Goal: Information Seeking & Learning: Find specific fact

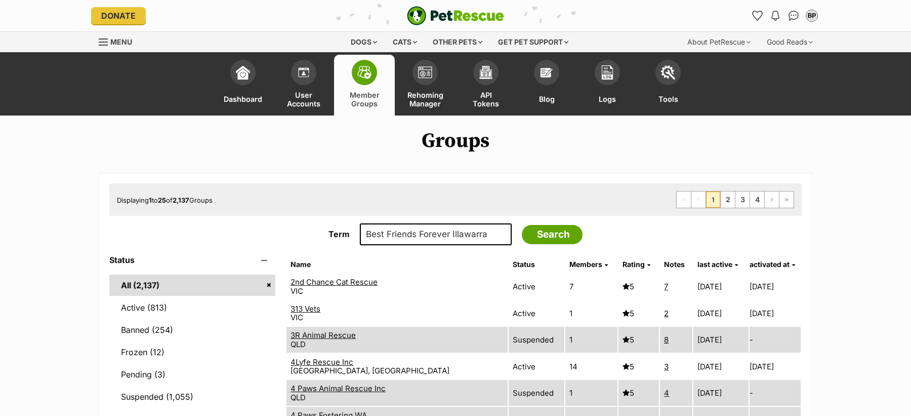
type input "Best Friends Forever Illawarra"
click at [522, 225] on input "Search" at bounding box center [552, 234] width 61 height 19
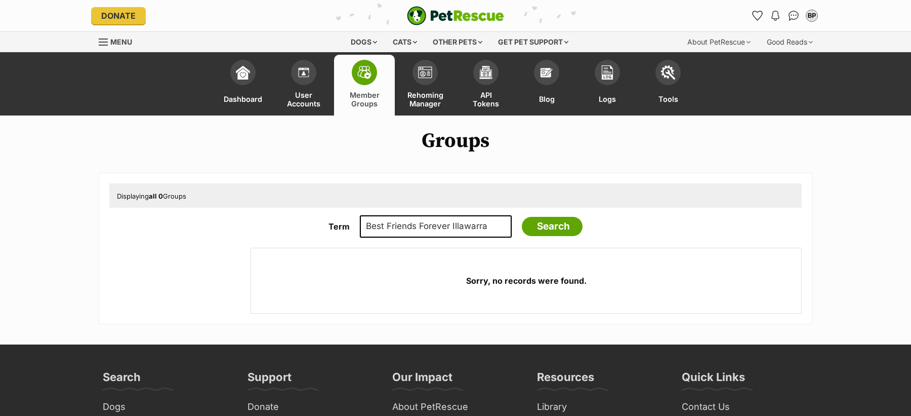
click at [504, 233] on input "Best Friends Forever Illawarra" at bounding box center [436, 226] width 152 height 22
type input "Best Friends Forever Illawarra"
click at [522, 217] on input "Search" at bounding box center [552, 226] width 61 height 19
click at [475, 223] on input "Best Friends Forever Illawarra" at bounding box center [436, 226] width 152 height 22
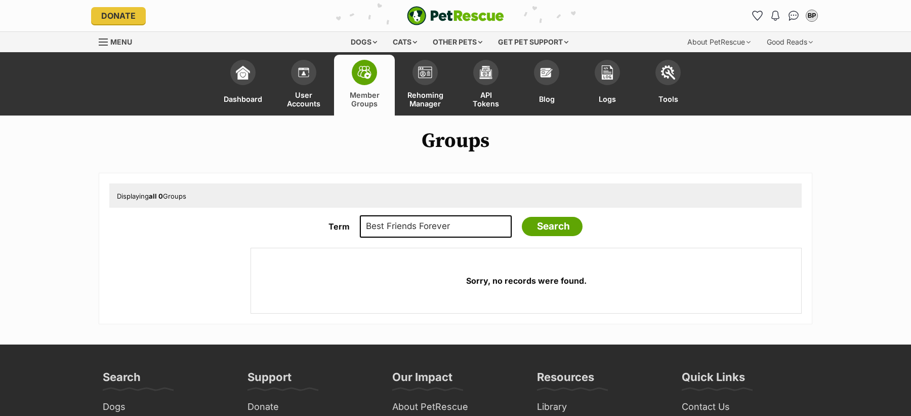
type input "Best Friends Forever"
click at [522, 217] on input "Search" at bounding box center [552, 226] width 61 height 19
click at [436, 219] on input "Best Friends Forever" at bounding box center [436, 226] width 152 height 22
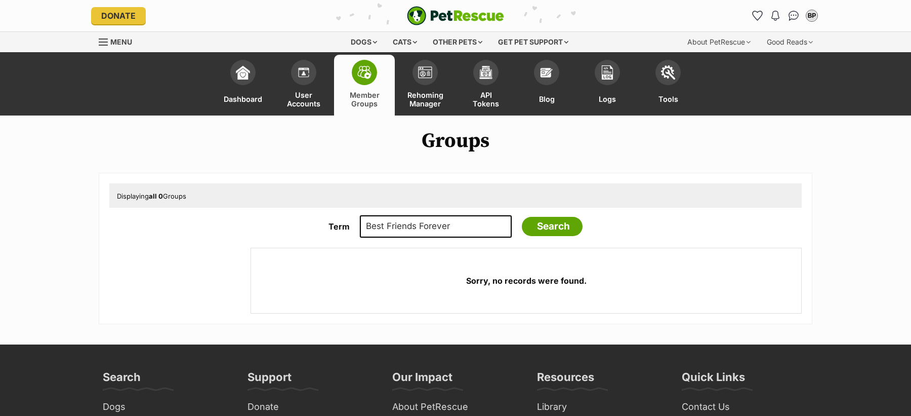
paste input "Arctic Breed Rescue"
type input "Arctic Breed Rescue"
click at [522, 217] on input "Search" at bounding box center [552, 226] width 61 height 19
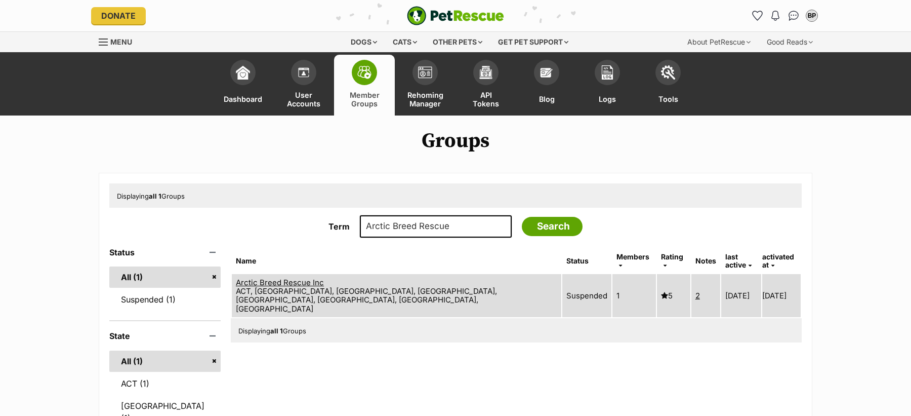
click at [324, 277] on link "Arctic Breed Rescue Inc" at bounding box center [280, 282] width 88 height 10
click at [433, 230] on input "Arctic Breed Rescue" at bounding box center [436, 226] width 152 height 22
paste input "Brighter Future"
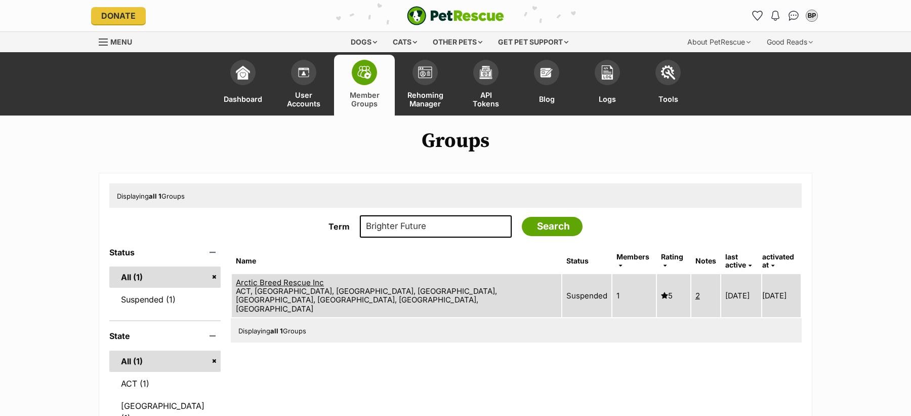
type input "Brighter Future"
click at [522, 217] on input "Search" at bounding box center [552, 226] width 61 height 19
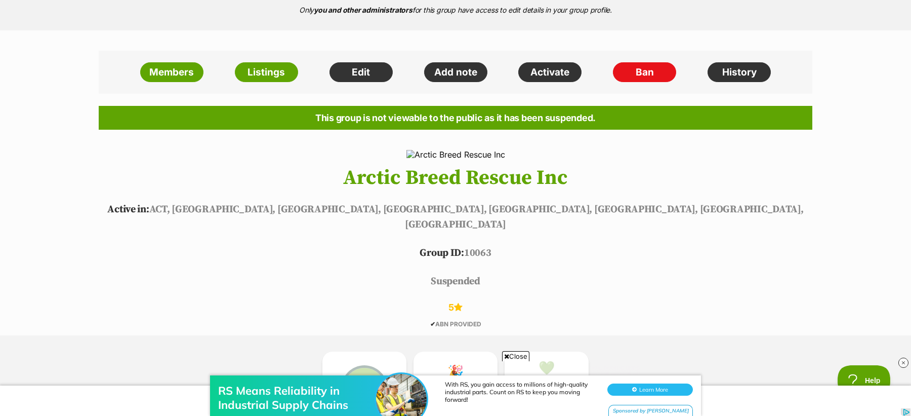
scroll to position [215, 0]
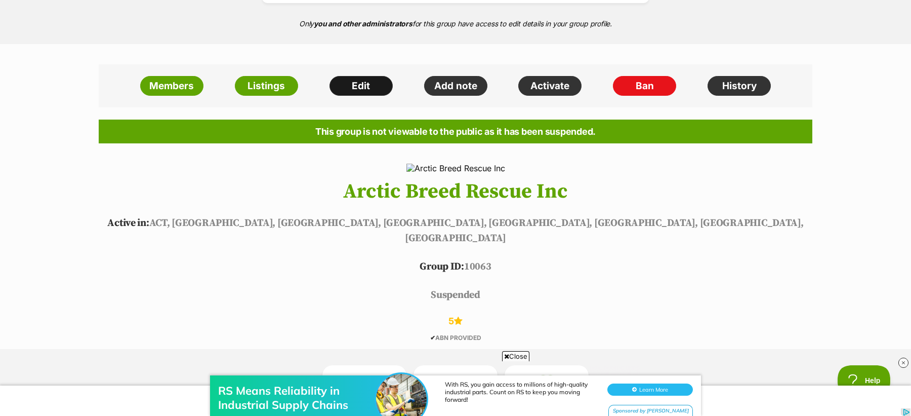
click at [359, 84] on link "Edit" at bounding box center [360, 86] width 63 height 20
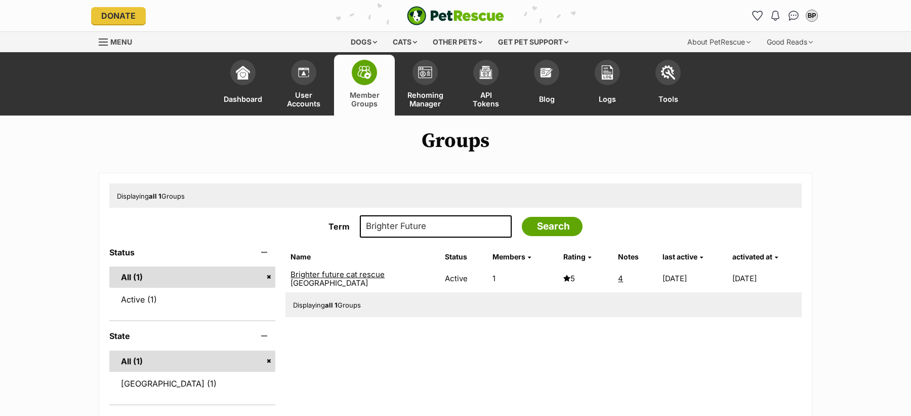
click at [337, 274] on link "Brighter future cat rescue" at bounding box center [338, 274] width 94 height 10
click at [415, 227] on input "Brighter Future" at bounding box center [436, 226] width 152 height 22
paste input "Diamond in the Ruff"
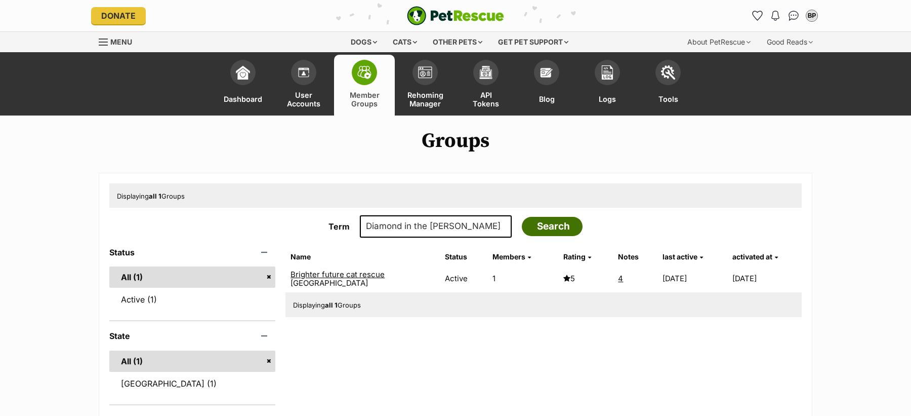
type input "Diamond in the Ruff"
click at [559, 230] on input "Search" at bounding box center [552, 226] width 61 height 19
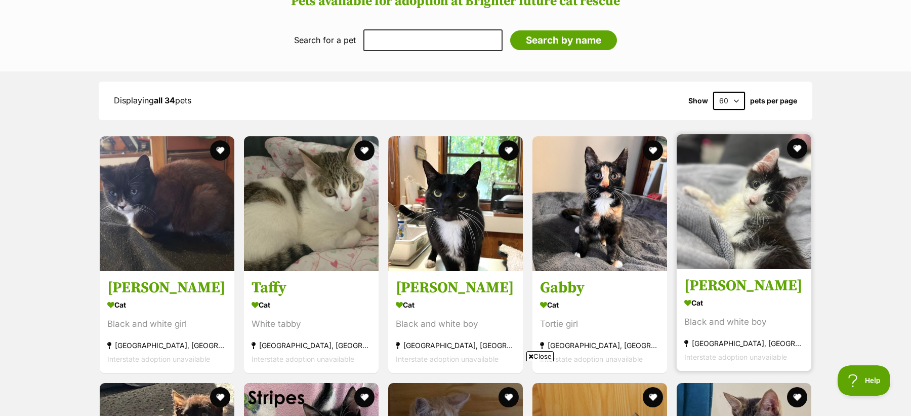
scroll to position [1268, 0]
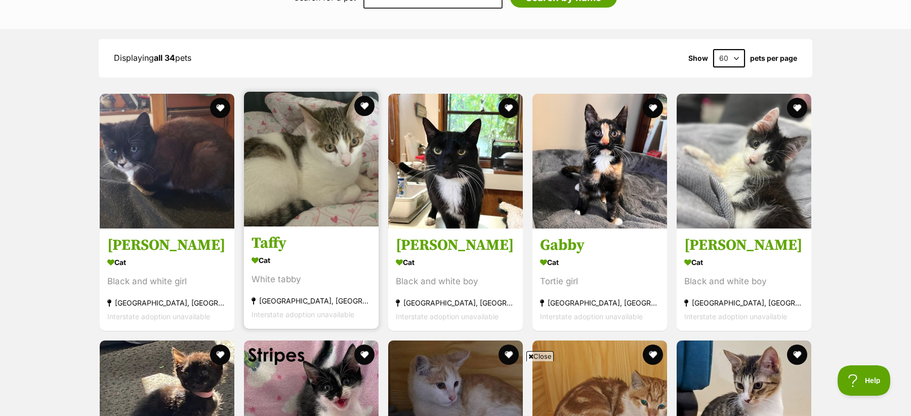
click at [373, 241] on link "Taffy Cat White tabby Cranebrook, NSW Interstate adoption unavailable" at bounding box center [311, 277] width 135 height 103
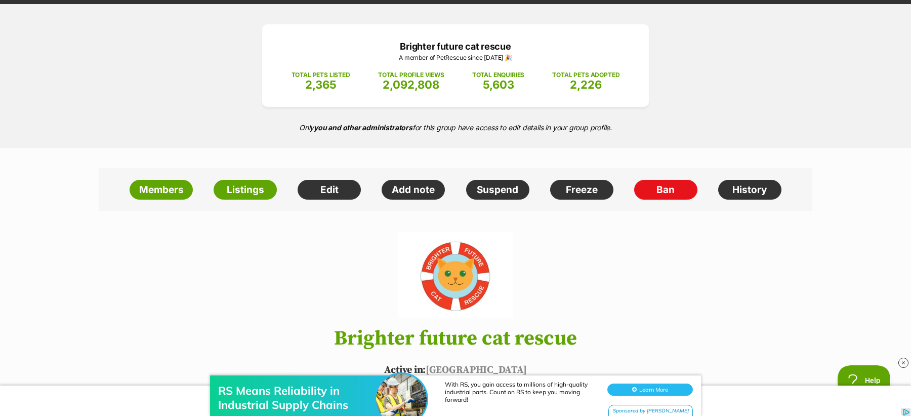
scroll to position [0, 0]
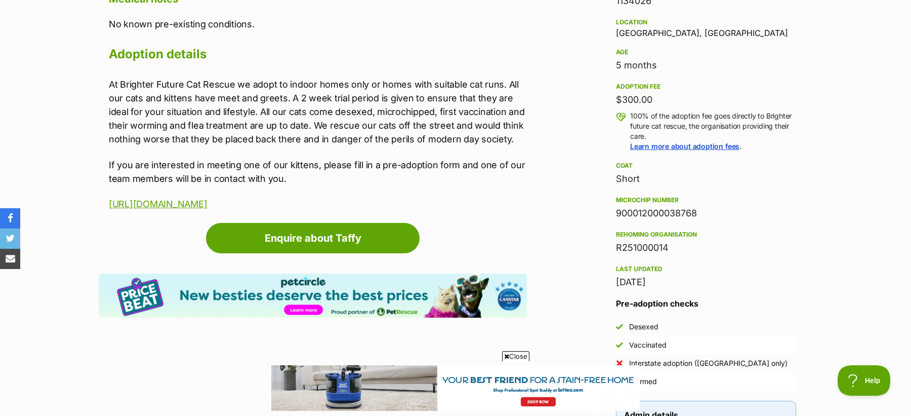
click at [658, 247] on div "R251000014" at bounding box center [706, 247] width 180 height 14
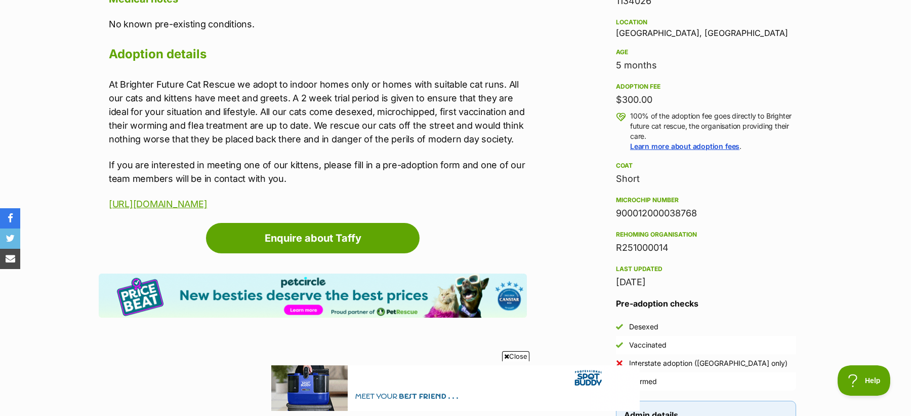
click at [658, 247] on div "R251000014" at bounding box center [706, 247] width 180 height 14
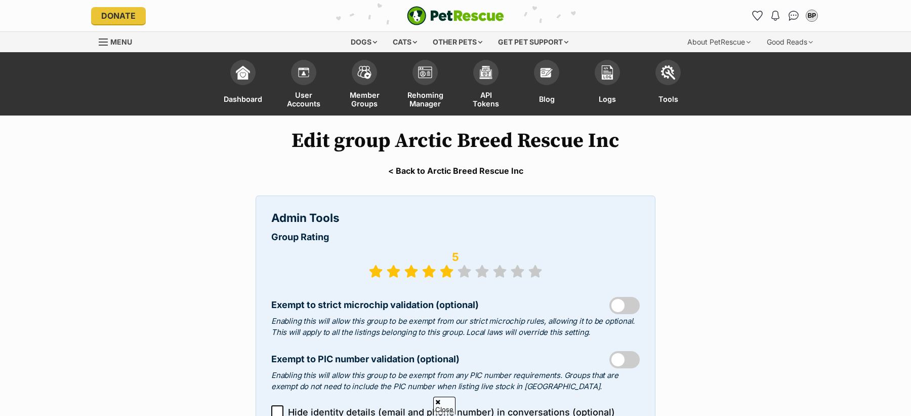
select select "rescue group"
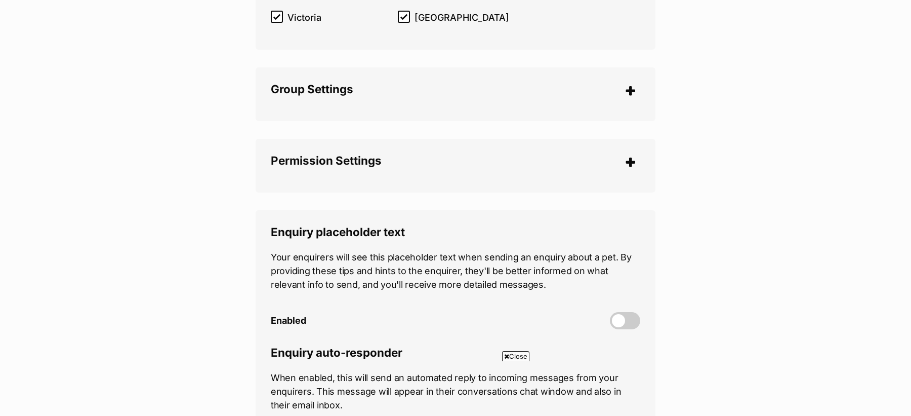
scroll to position [2557, 0]
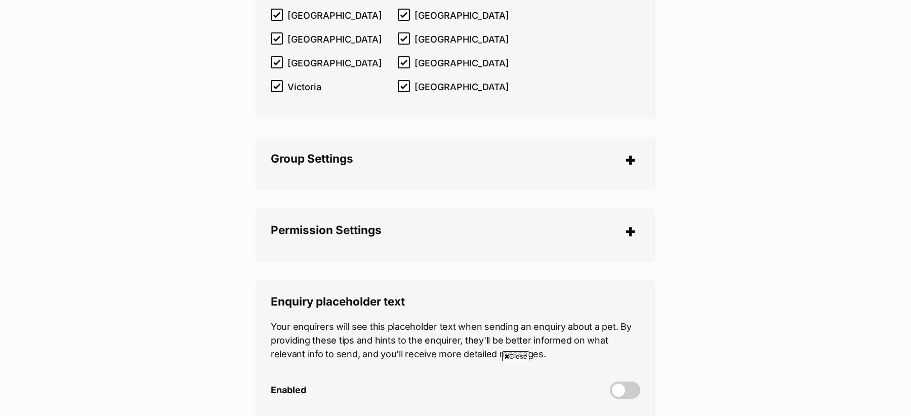
click at [324, 150] on div "Group Settings Policy level (optional) What does this mean? Flexible Moderate S…" at bounding box center [456, 164] width 400 height 54
click at [321, 151] on span "Group Settings" at bounding box center [312, 158] width 82 height 14
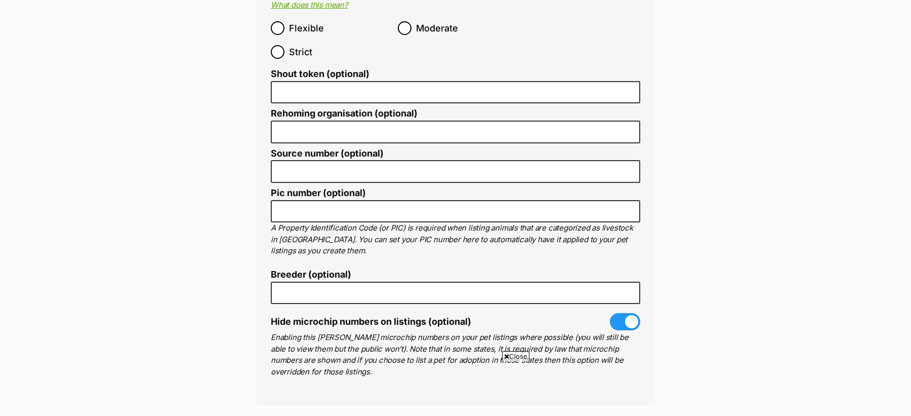
scroll to position [2747, 0]
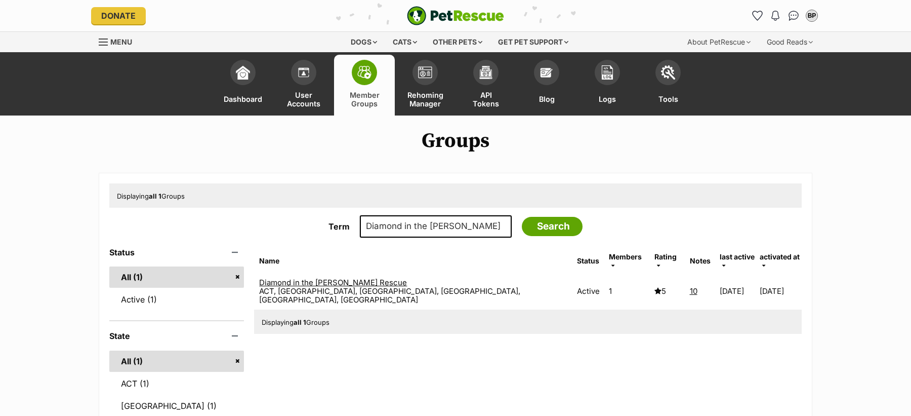
click at [350, 277] on link "Diamond in the [PERSON_NAME] Rescue" at bounding box center [333, 282] width 148 height 10
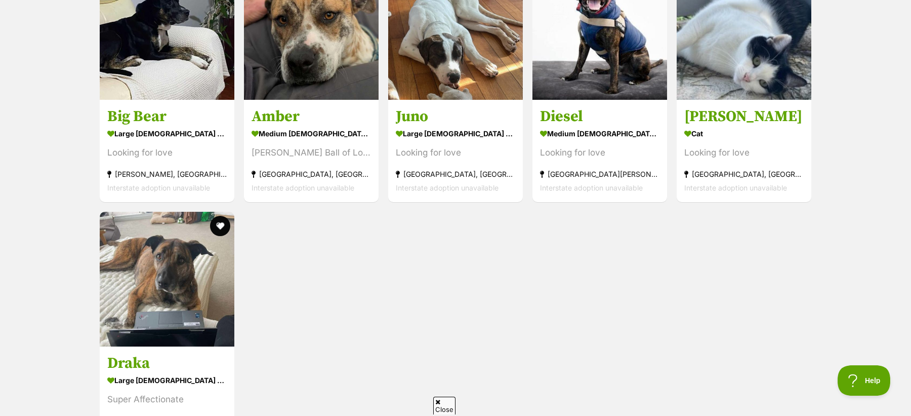
scroll to position [1469, 0]
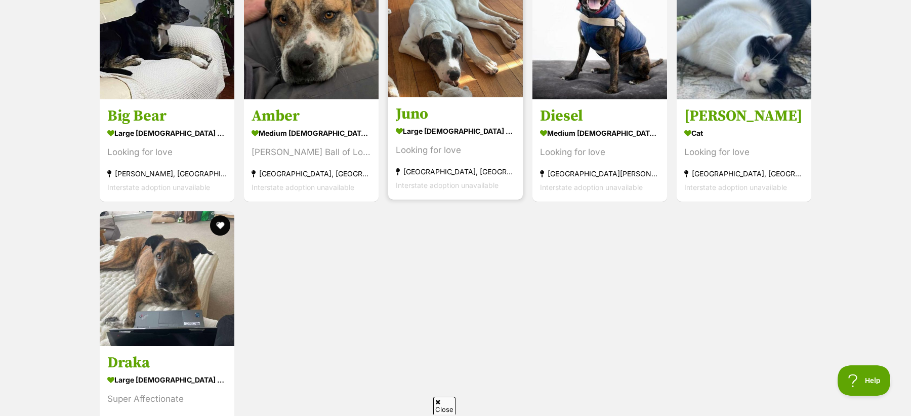
click at [409, 143] on div "Looking for love" at bounding box center [455, 150] width 119 height 14
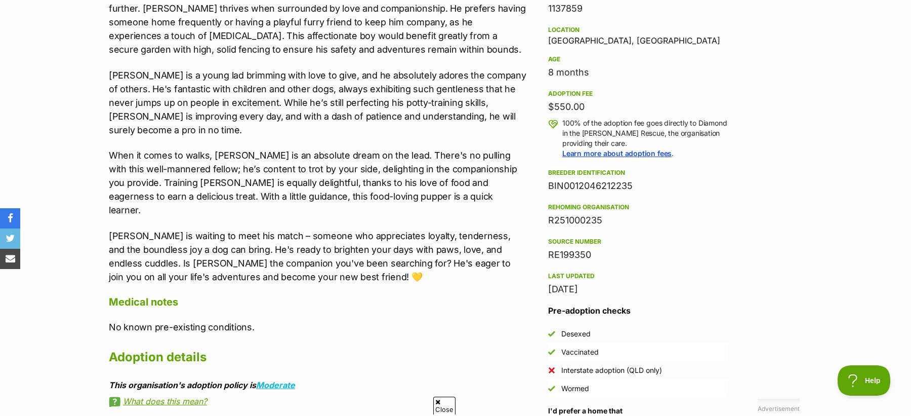
scroll to position [988, 0]
click at [568, 218] on div "R251000235" at bounding box center [638, 221] width 180 height 14
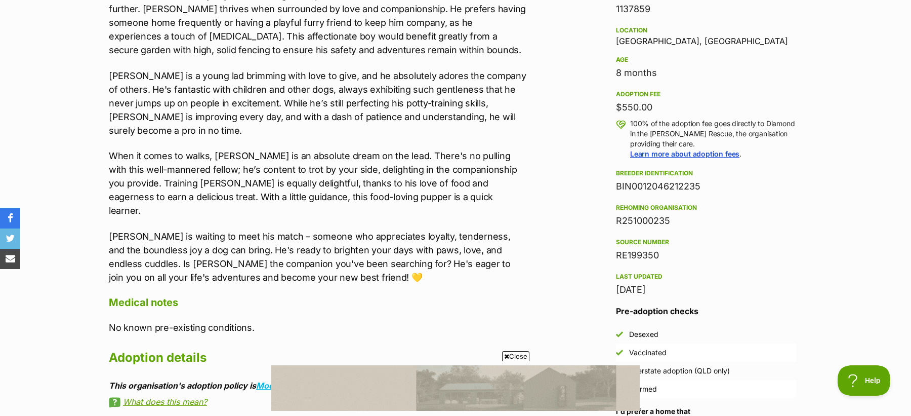
scroll to position [0, 0]
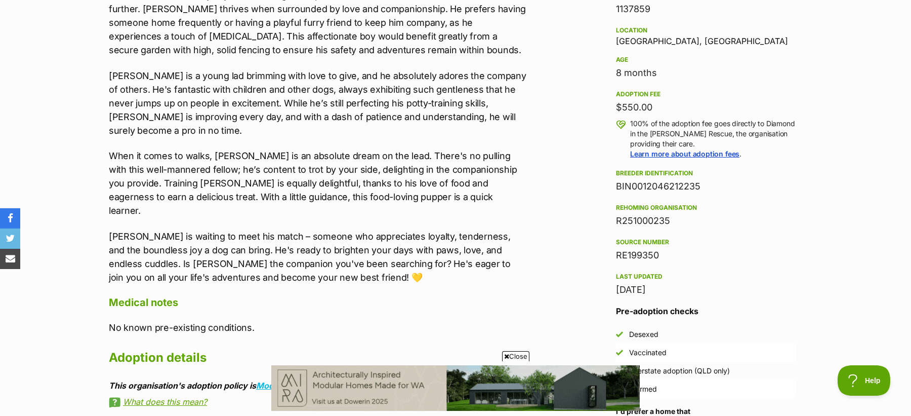
copy div "R251000235"
click at [627, 222] on div "R251000235" at bounding box center [706, 221] width 180 height 14
